Goal: Information Seeking & Learning: Learn about a topic

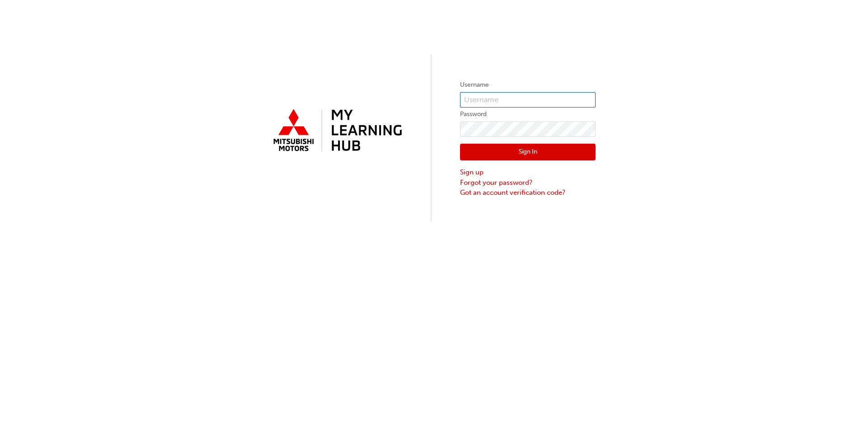
type input "bbeverley"
click at [512, 152] on button "Sign In" at bounding box center [528, 152] width 136 height 17
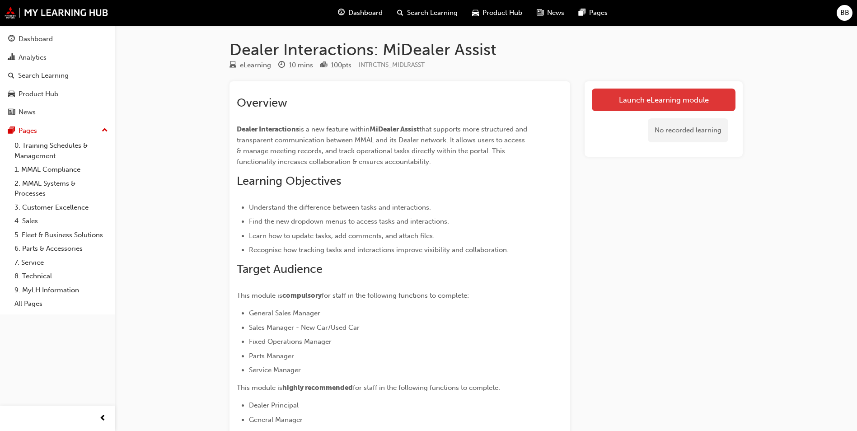
click at [615, 108] on link "Launch eLearning module" at bounding box center [664, 100] width 144 height 23
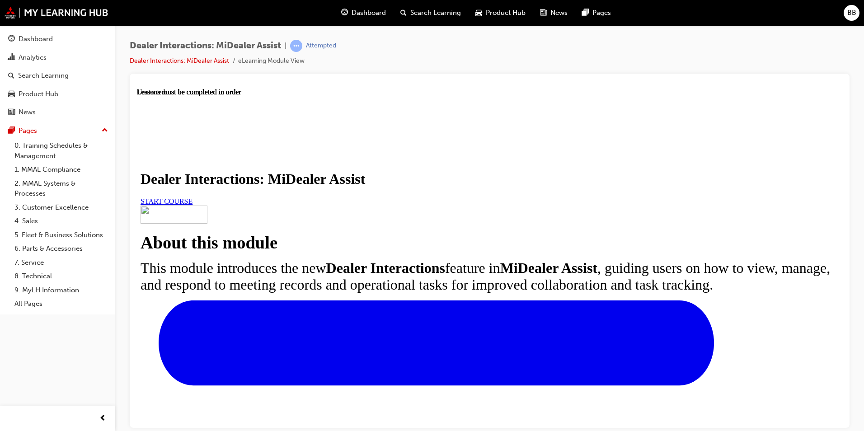
click at [192, 205] on span "START COURSE" at bounding box center [167, 201] width 52 height 8
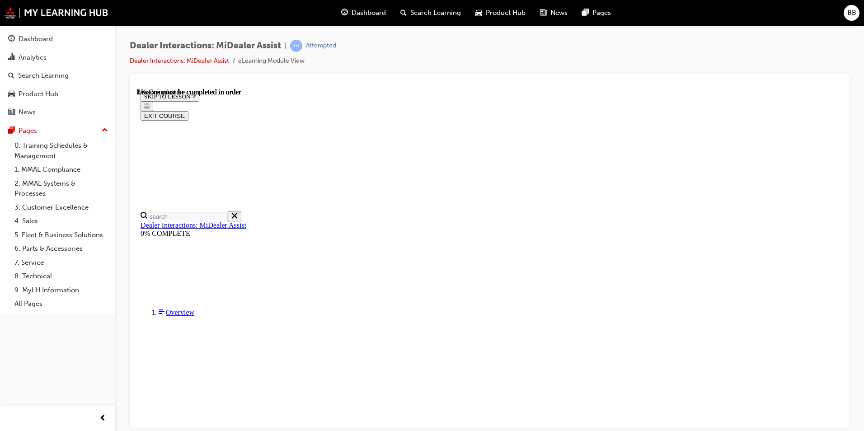
scroll to position [209, 0]
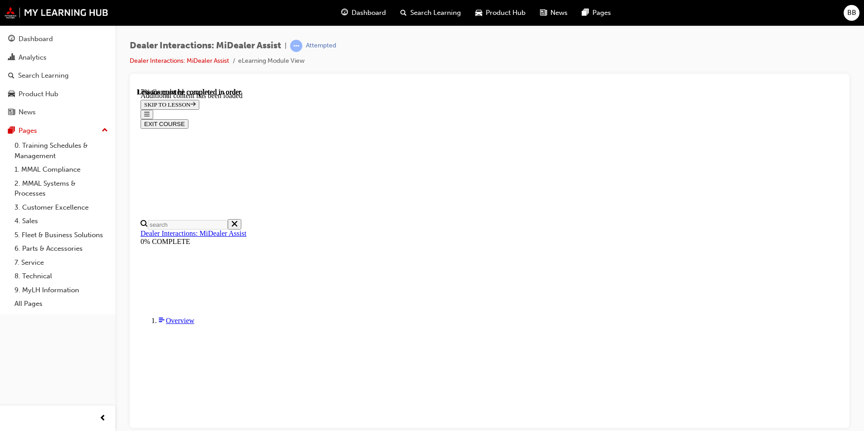
scroll to position [453, 0]
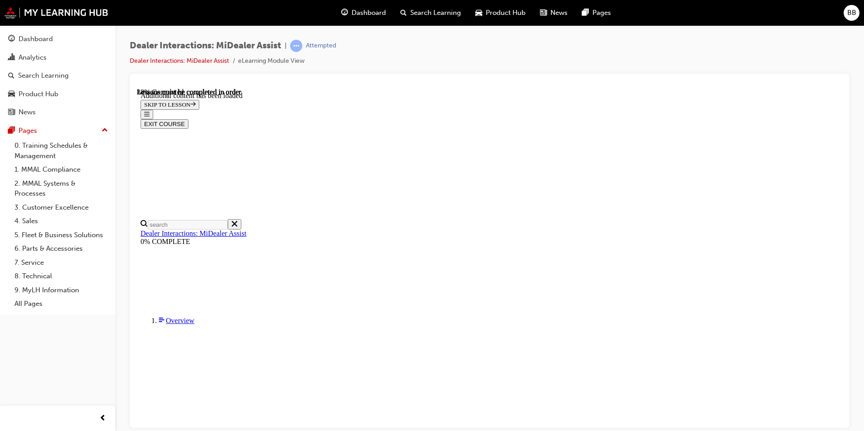
scroll to position [1001, 0]
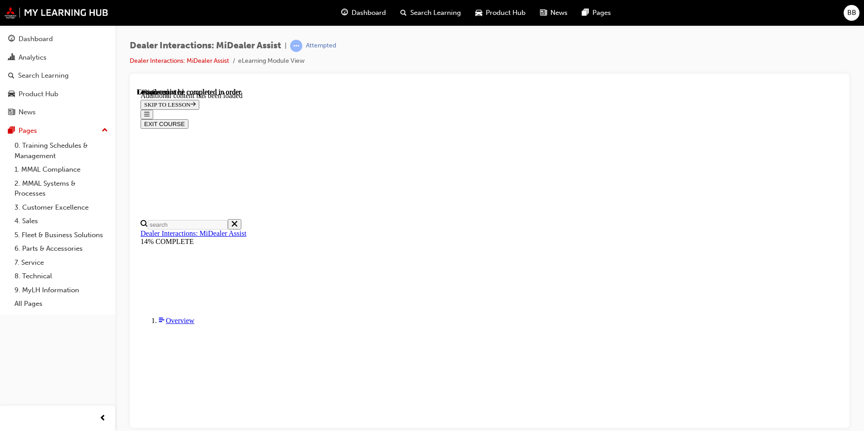
scroll to position [550, 0]
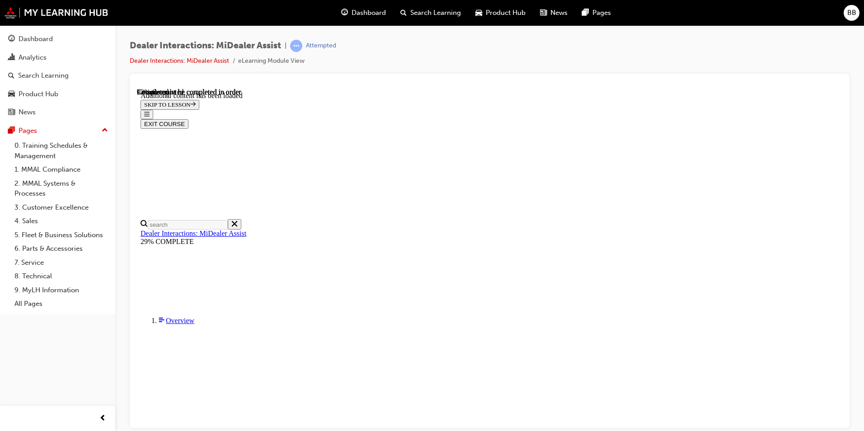
scroll to position [2056, 0]
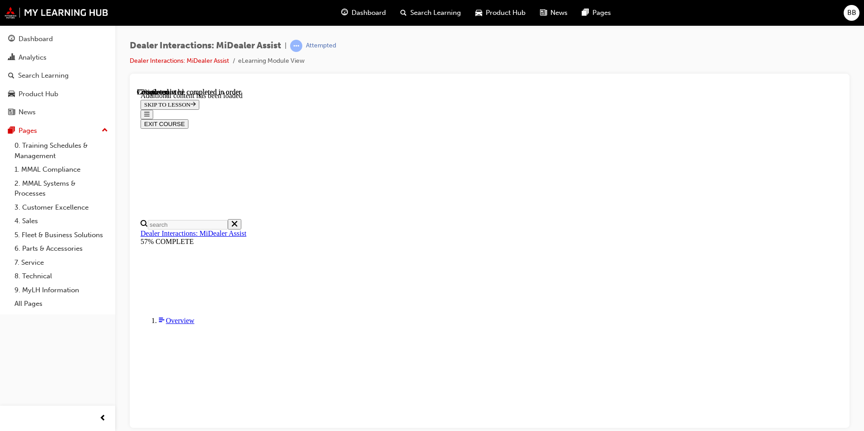
scroll to position [1140, 0]
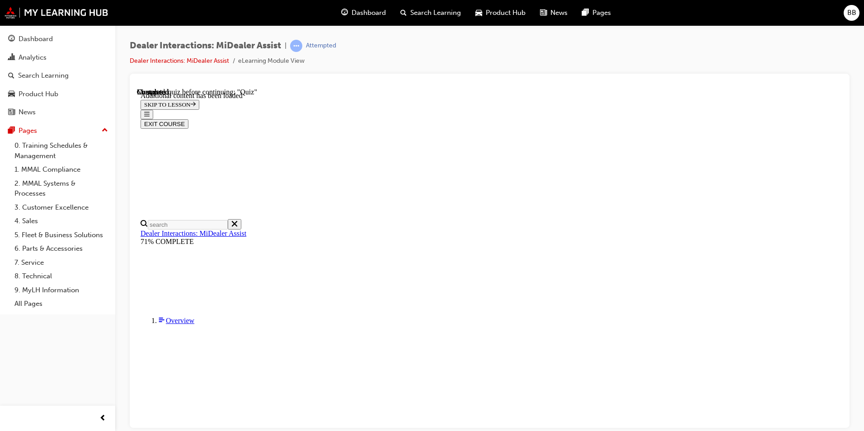
radio input "true"
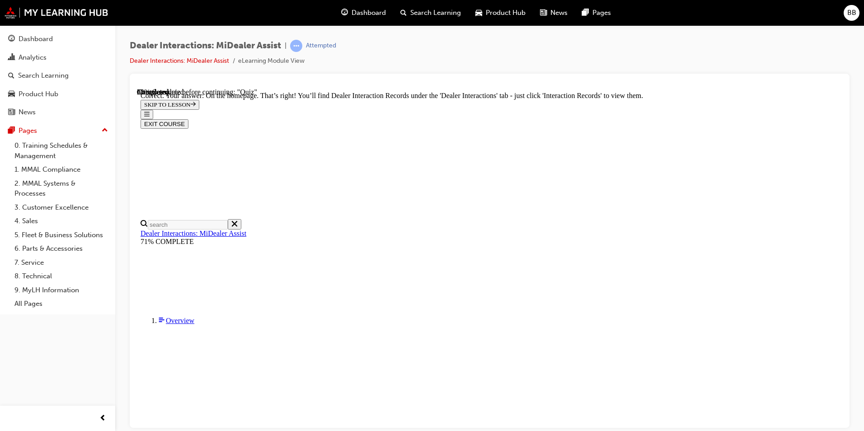
radio input "true"
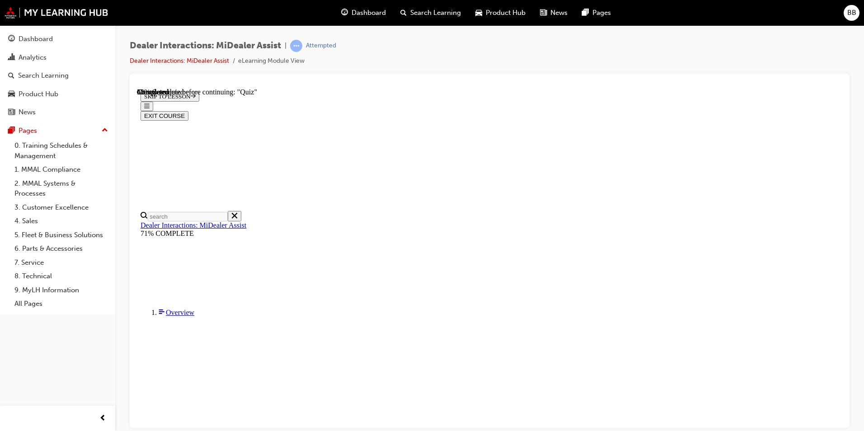
radio input "true"
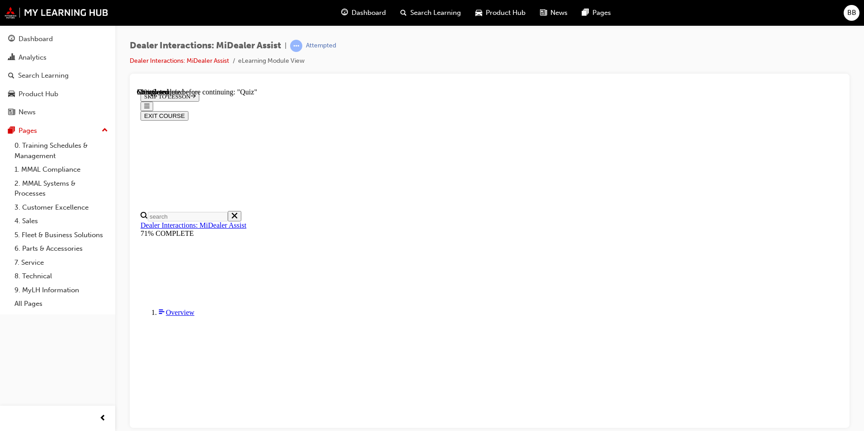
scroll to position [107, 0]
radio input "true"
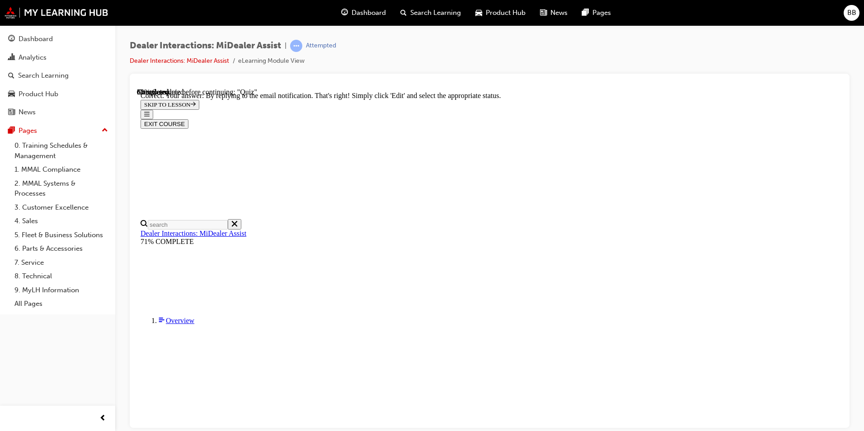
scroll to position [216, 0]
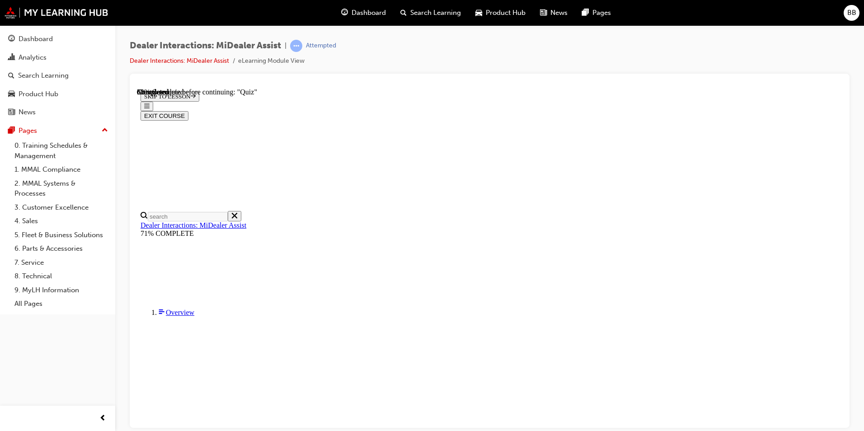
radio input "true"
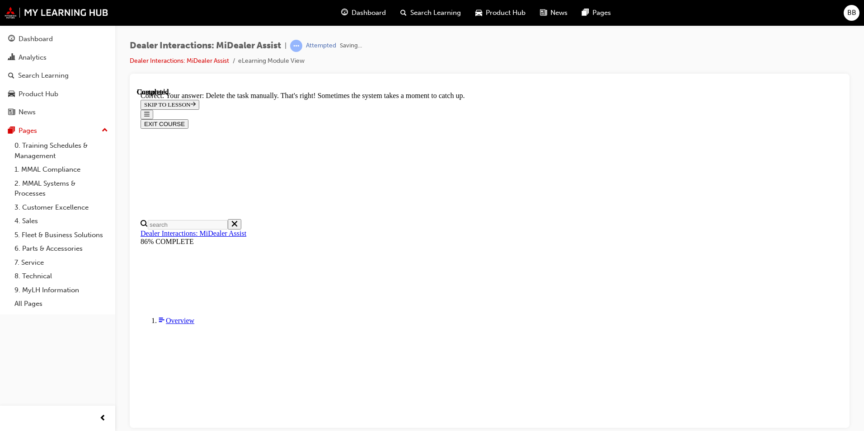
scroll to position [220, 0]
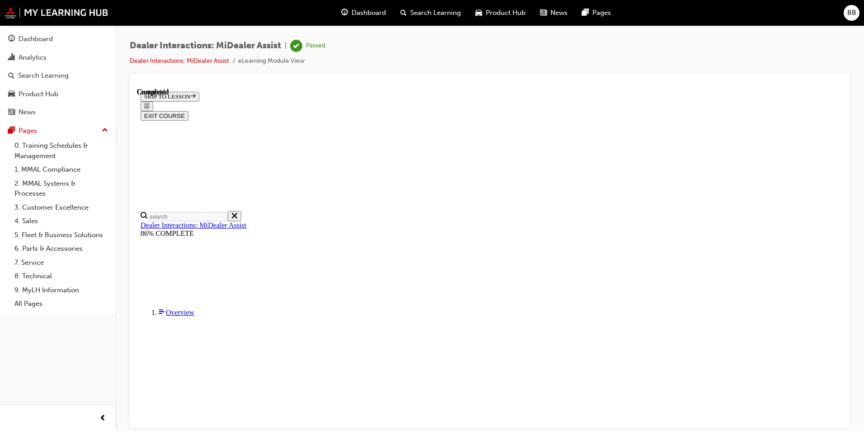
scroll to position [107, 0]
